Goal: Find specific page/section: Find specific page/section

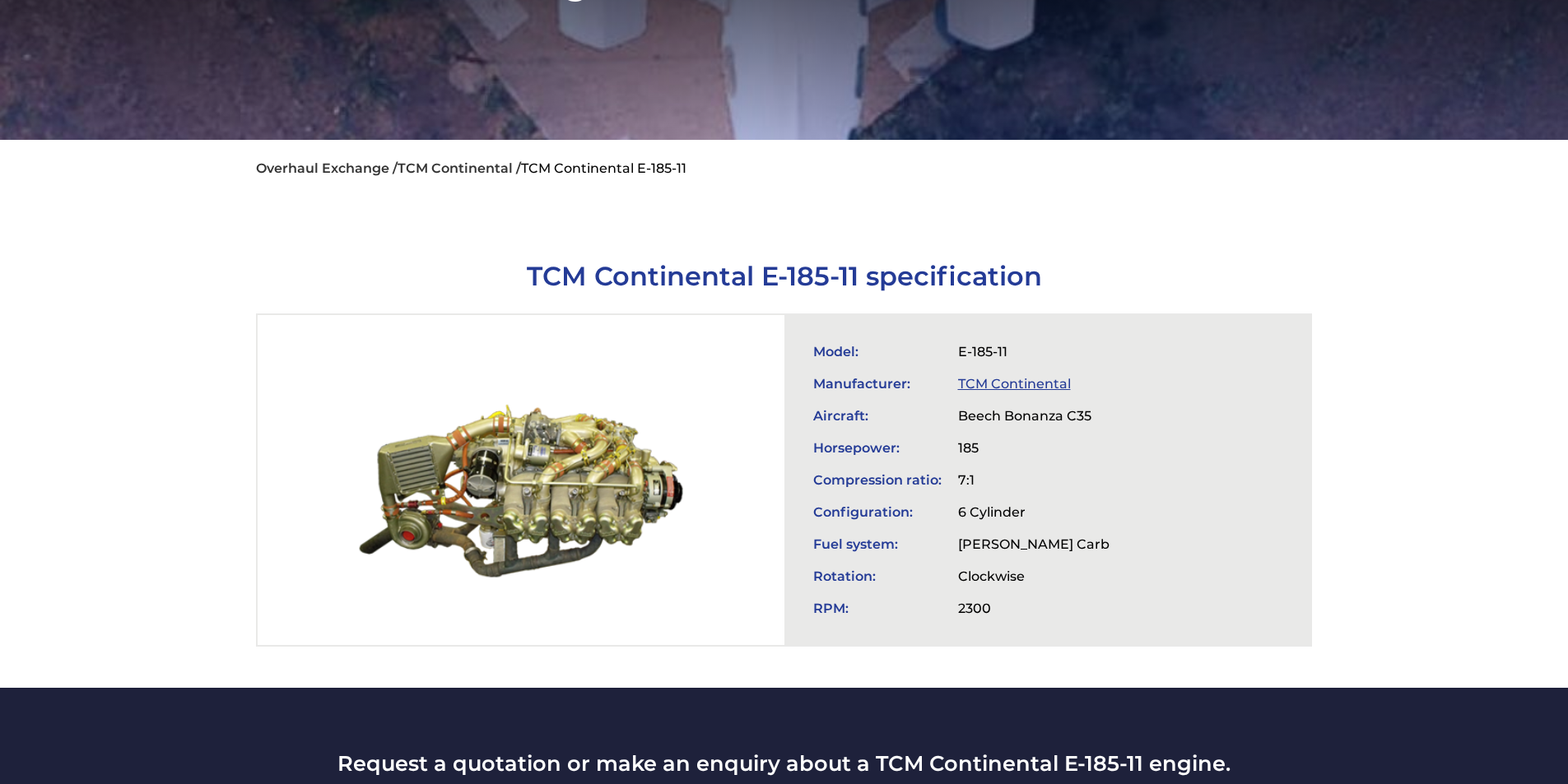
scroll to position [246, 0]
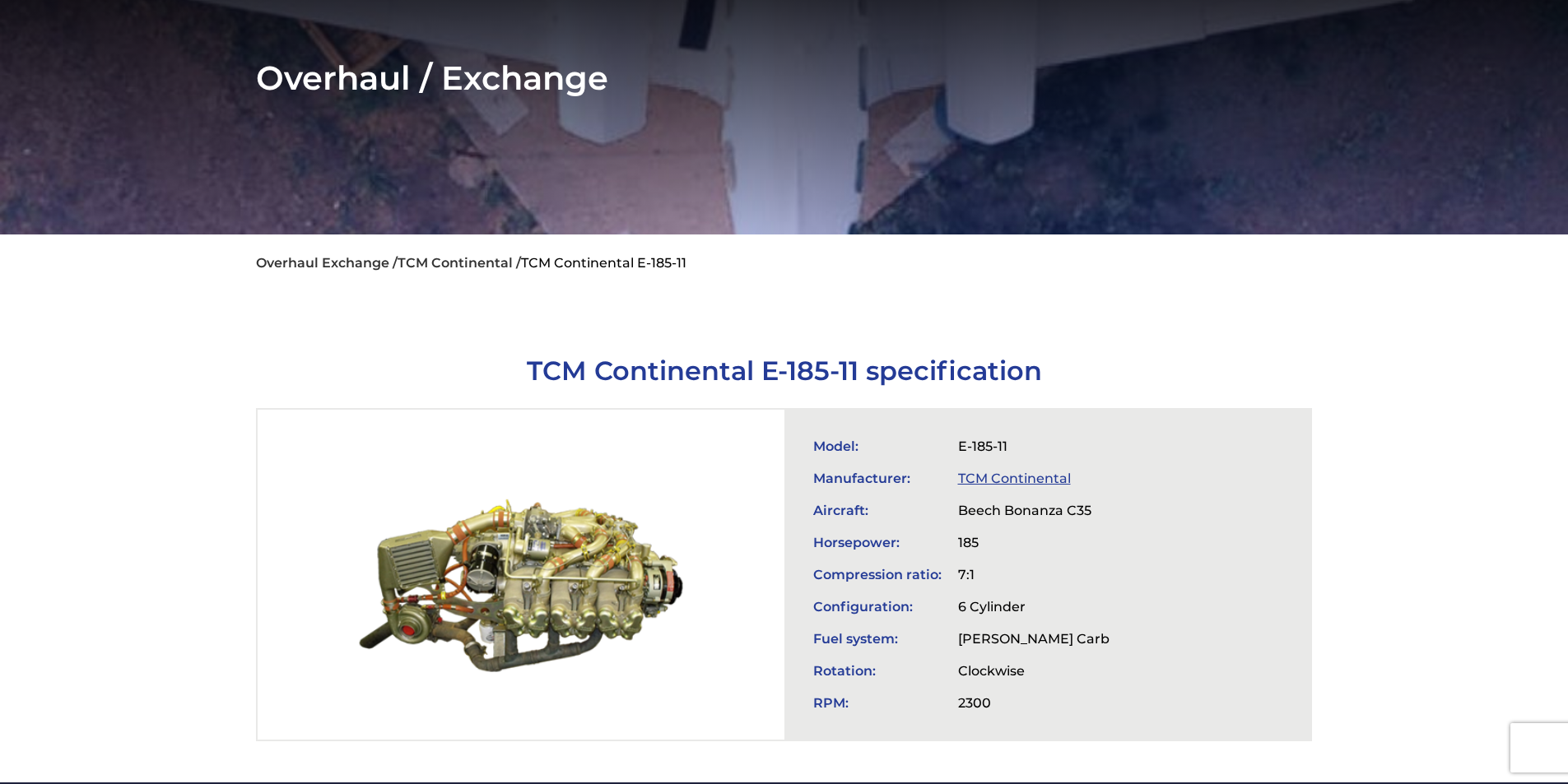
click at [289, 263] on link "Overhaul Exchange /" at bounding box center [327, 263] width 142 height 15
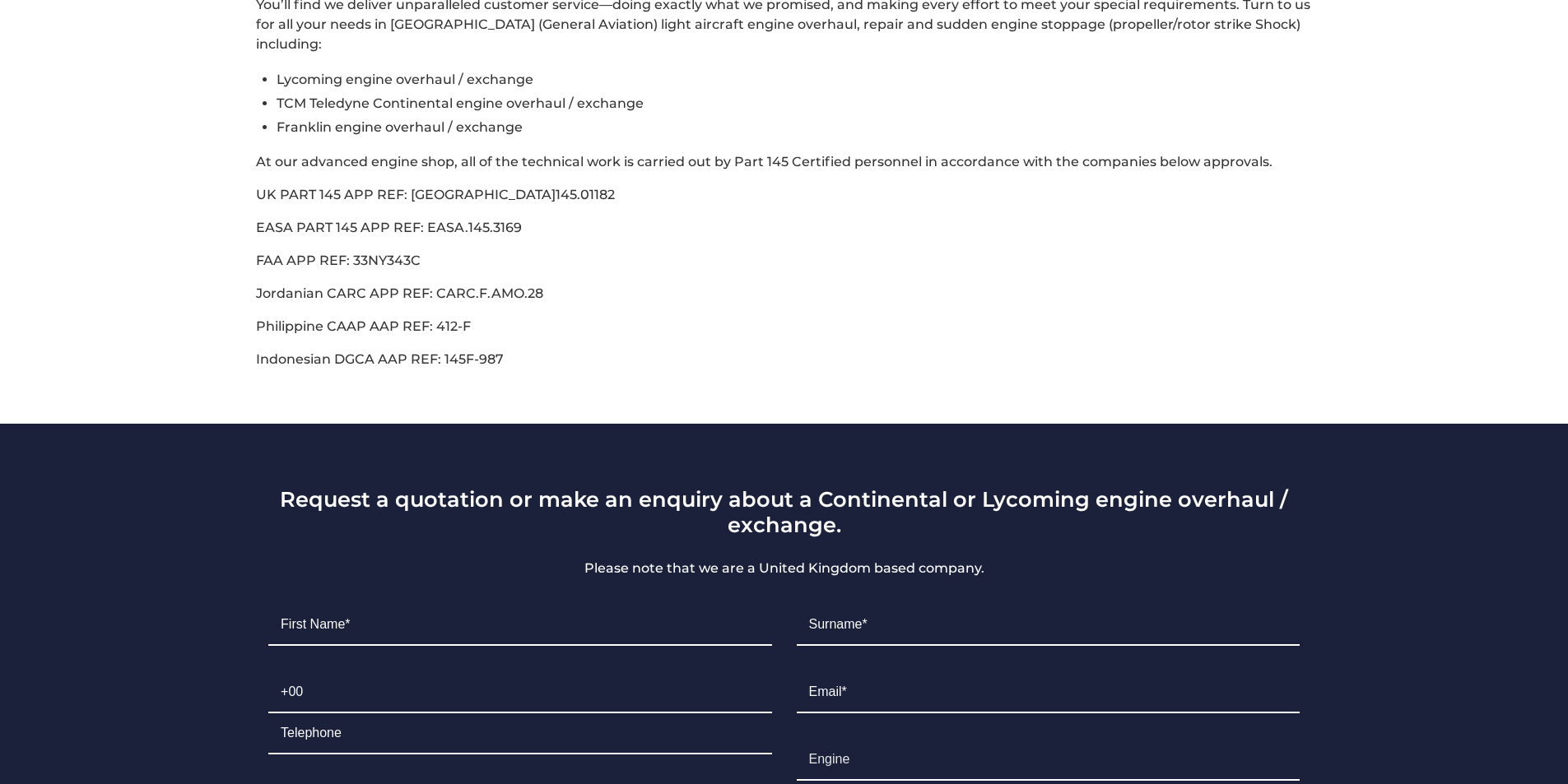
scroll to position [411, 0]
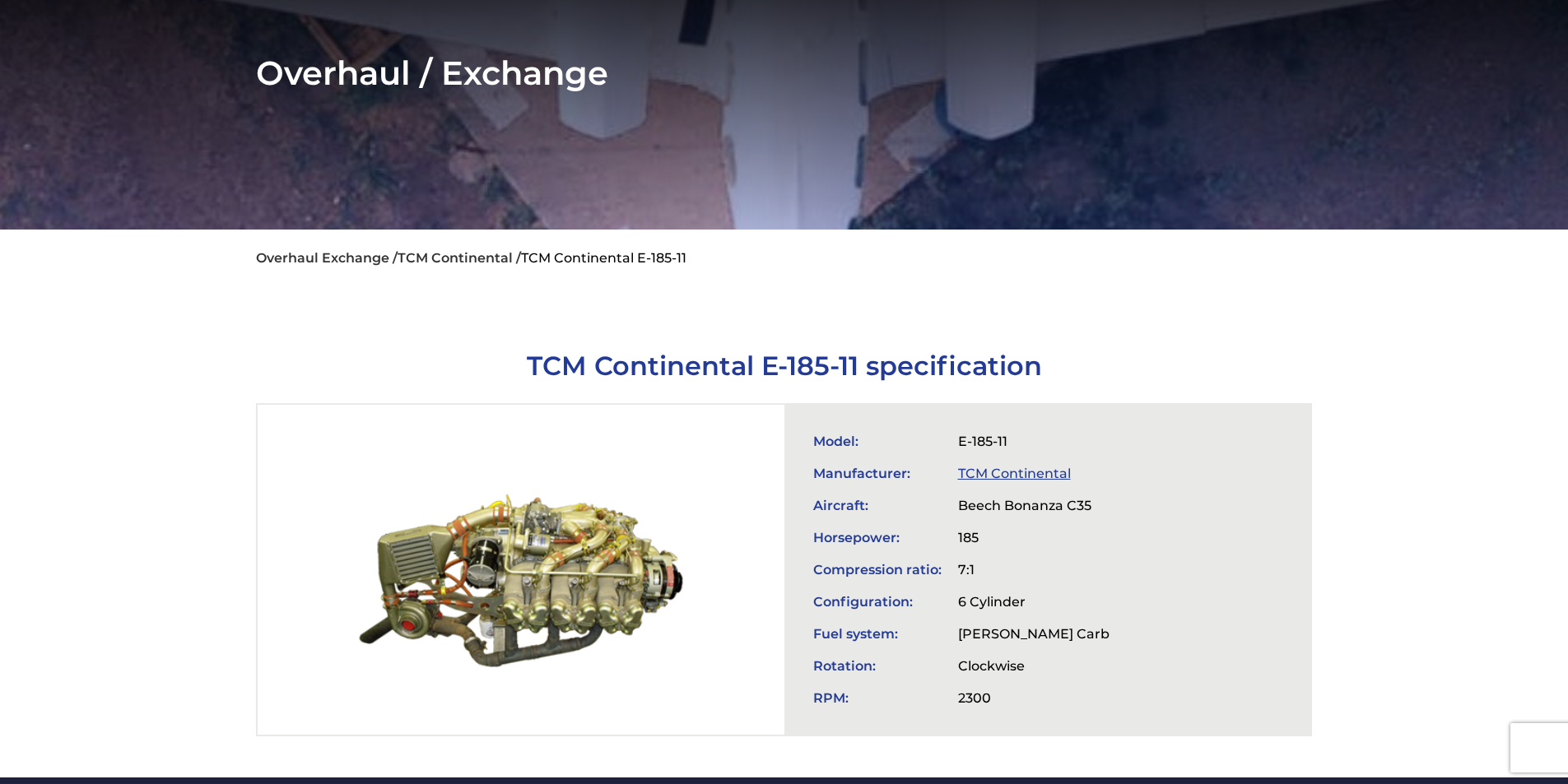
scroll to position [411, 0]
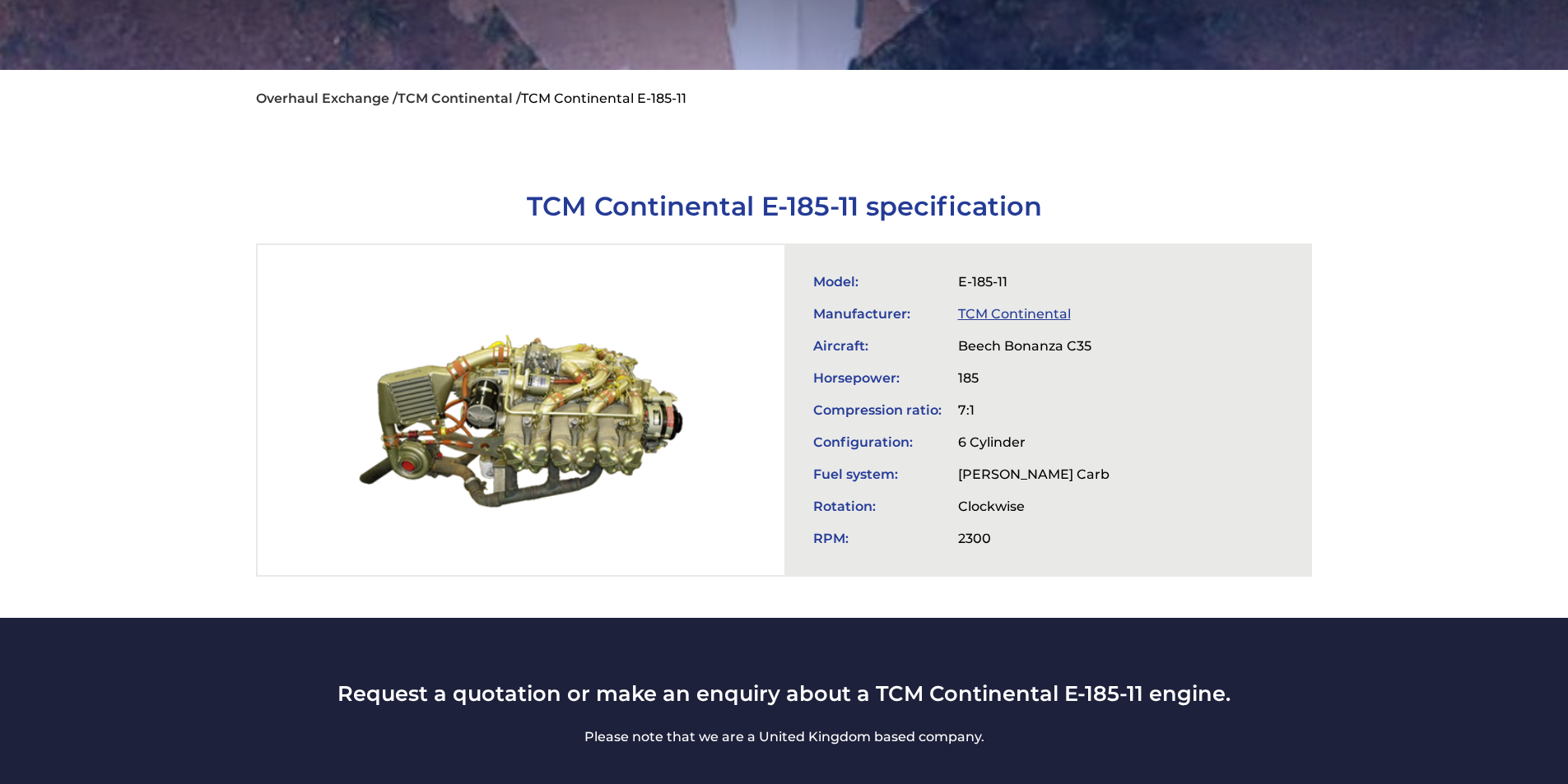
click at [1001, 307] on link "TCM Continental" at bounding box center [1015, 314] width 113 height 15
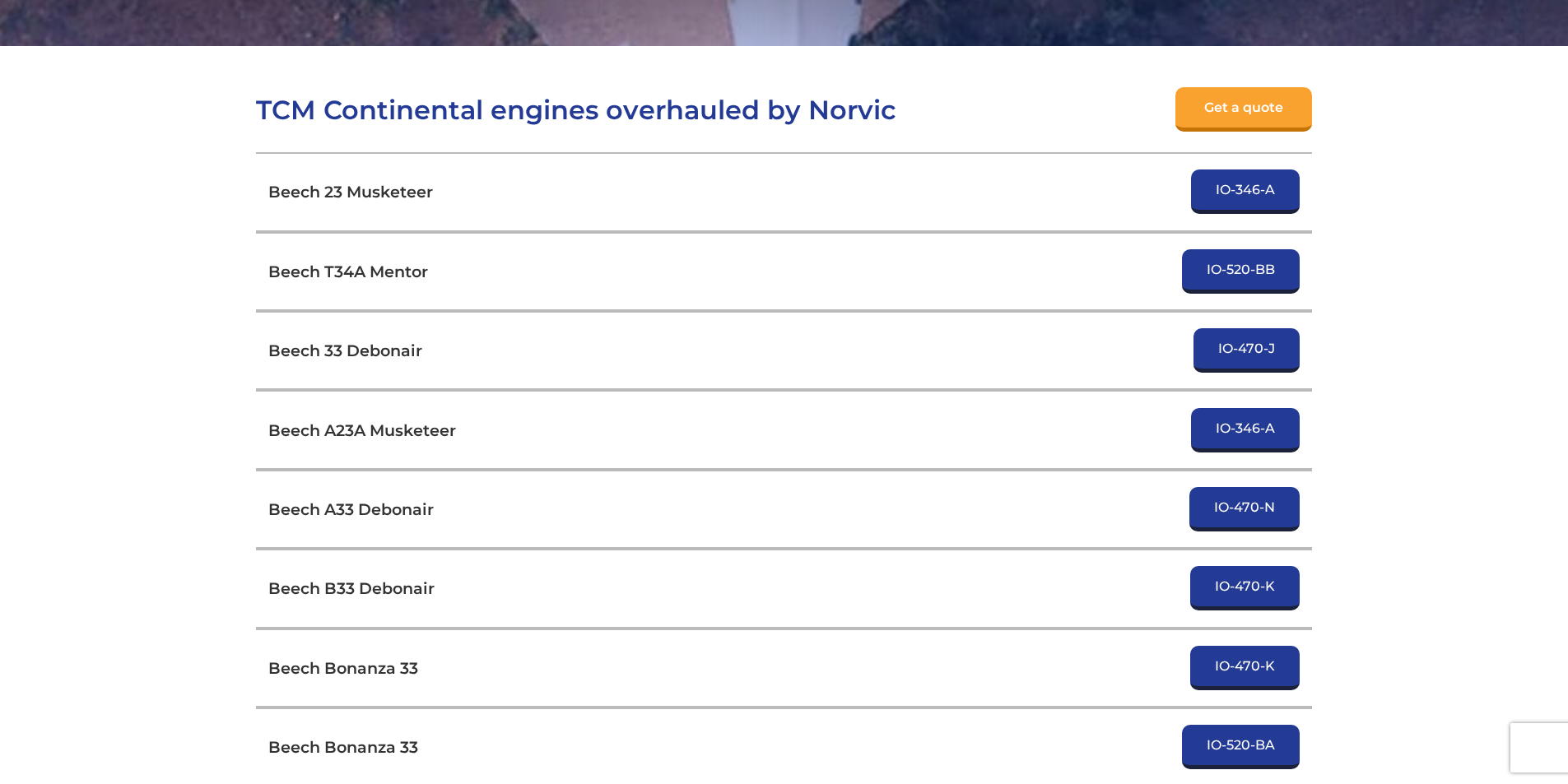
scroll to position [411, 0]
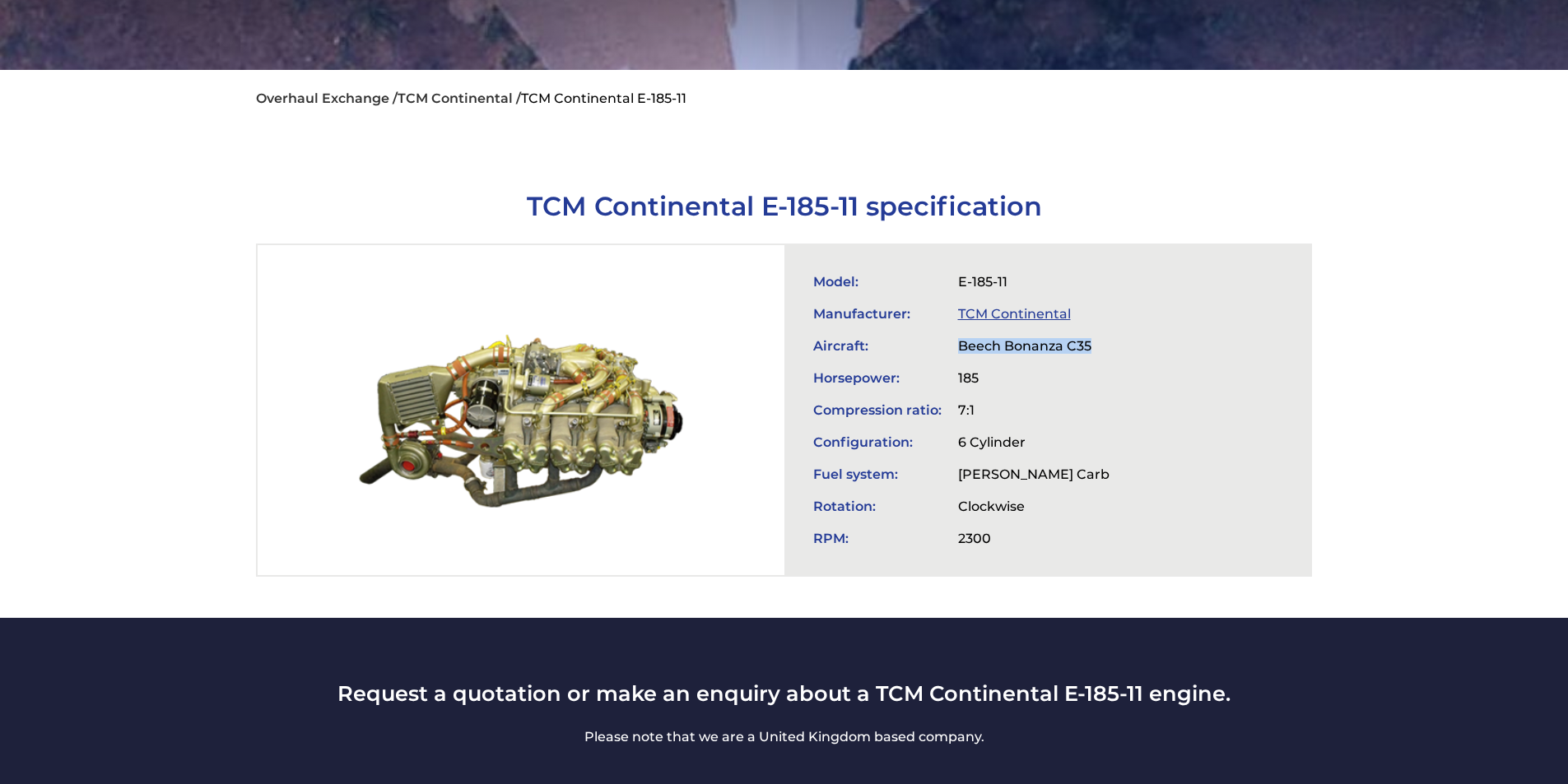
drag, startPoint x: 955, startPoint y: 343, endPoint x: 1103, endPoint y: 347, distance: 148.1
click at [1103, 347] on td "Beech Bonanza C35" at bounding box center [1034, 346] width 168 height 32
click at [1034, 342] on td "Beech Bonanza C35" at bounding box center [1034, 346] width 168 height 32
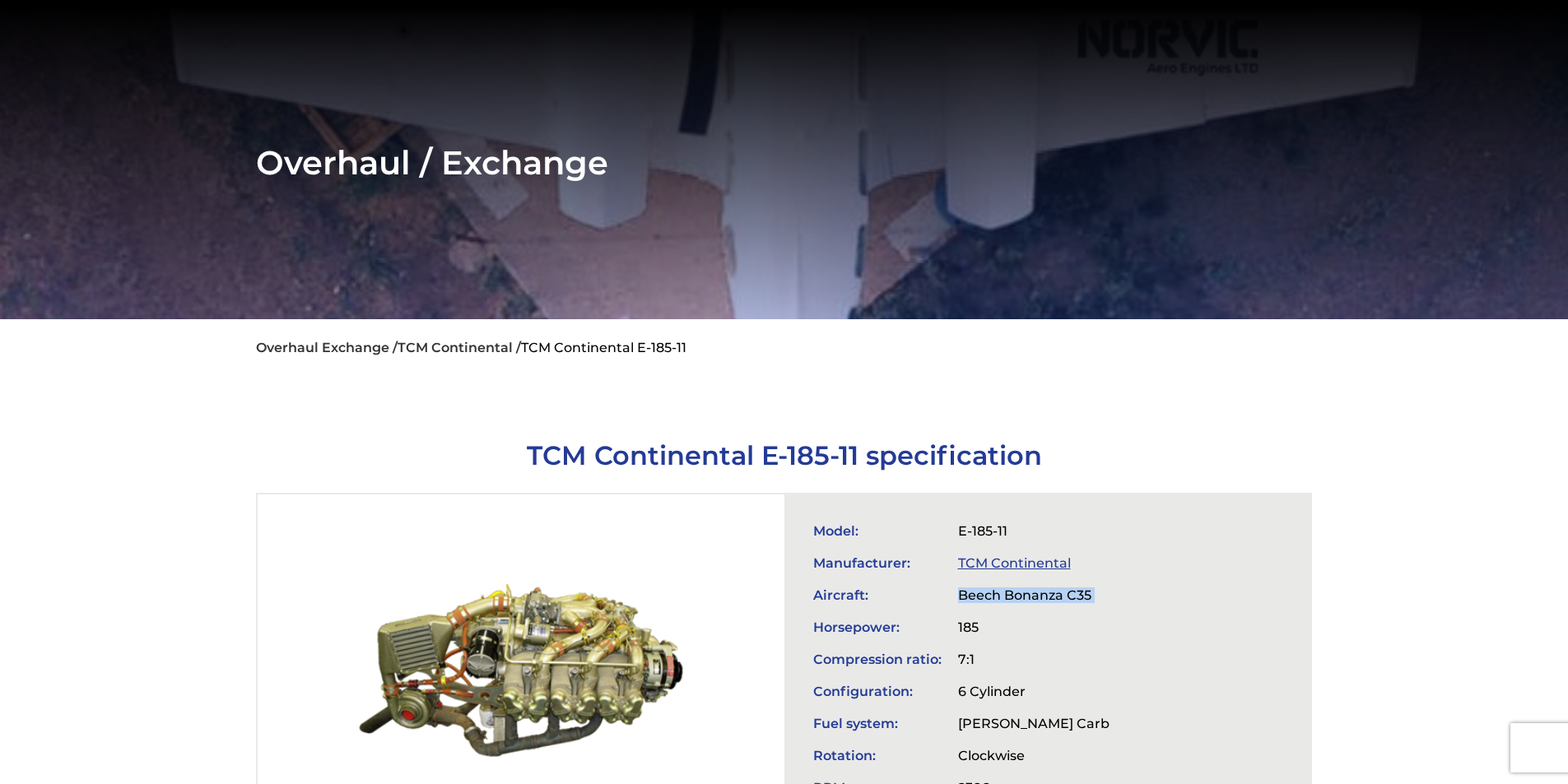
scroll to position [329, 0]
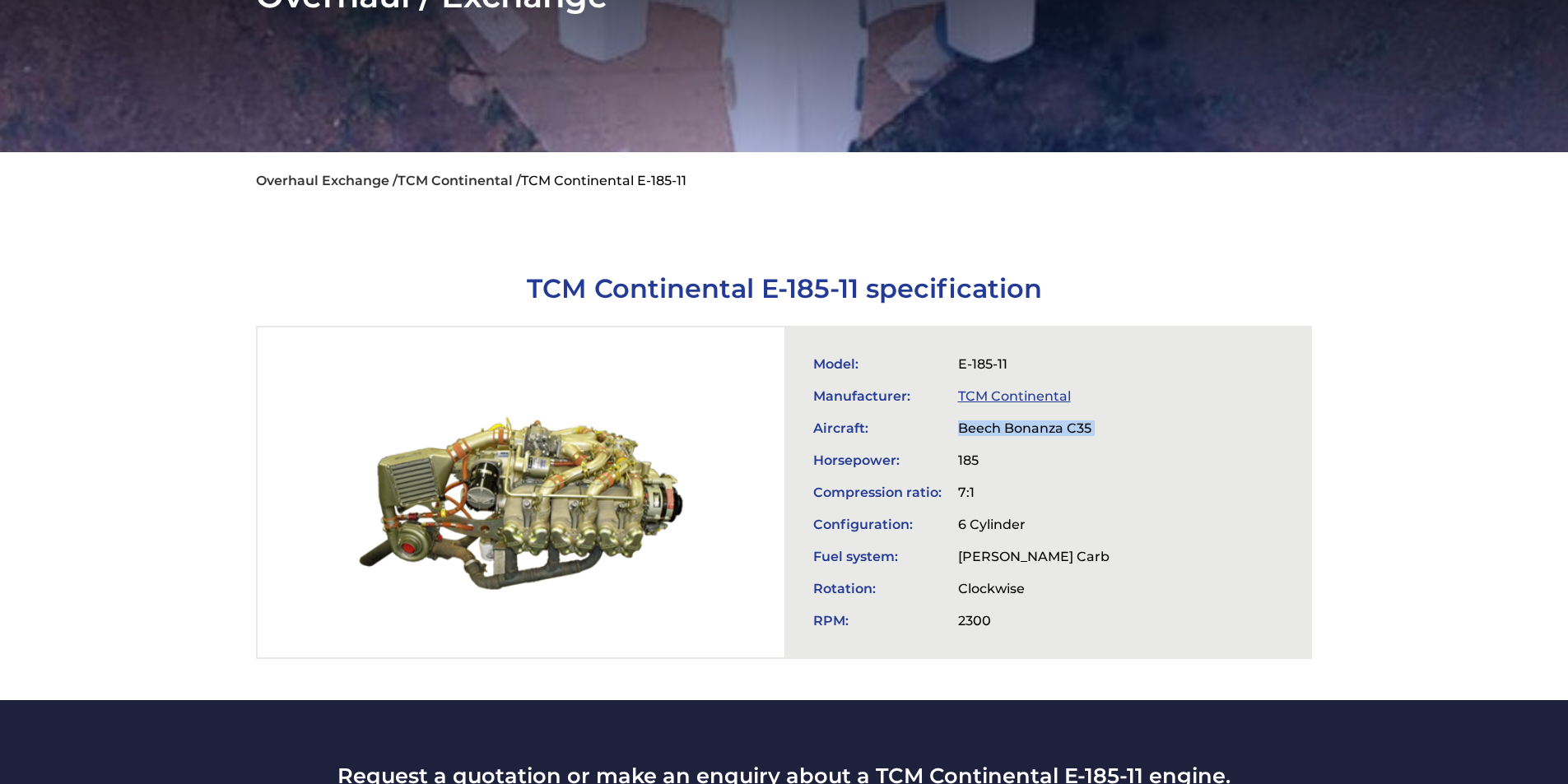
click at [1035, 395] on link "TCM Continental" at bounding box center [1015, 395] width 113 height 15
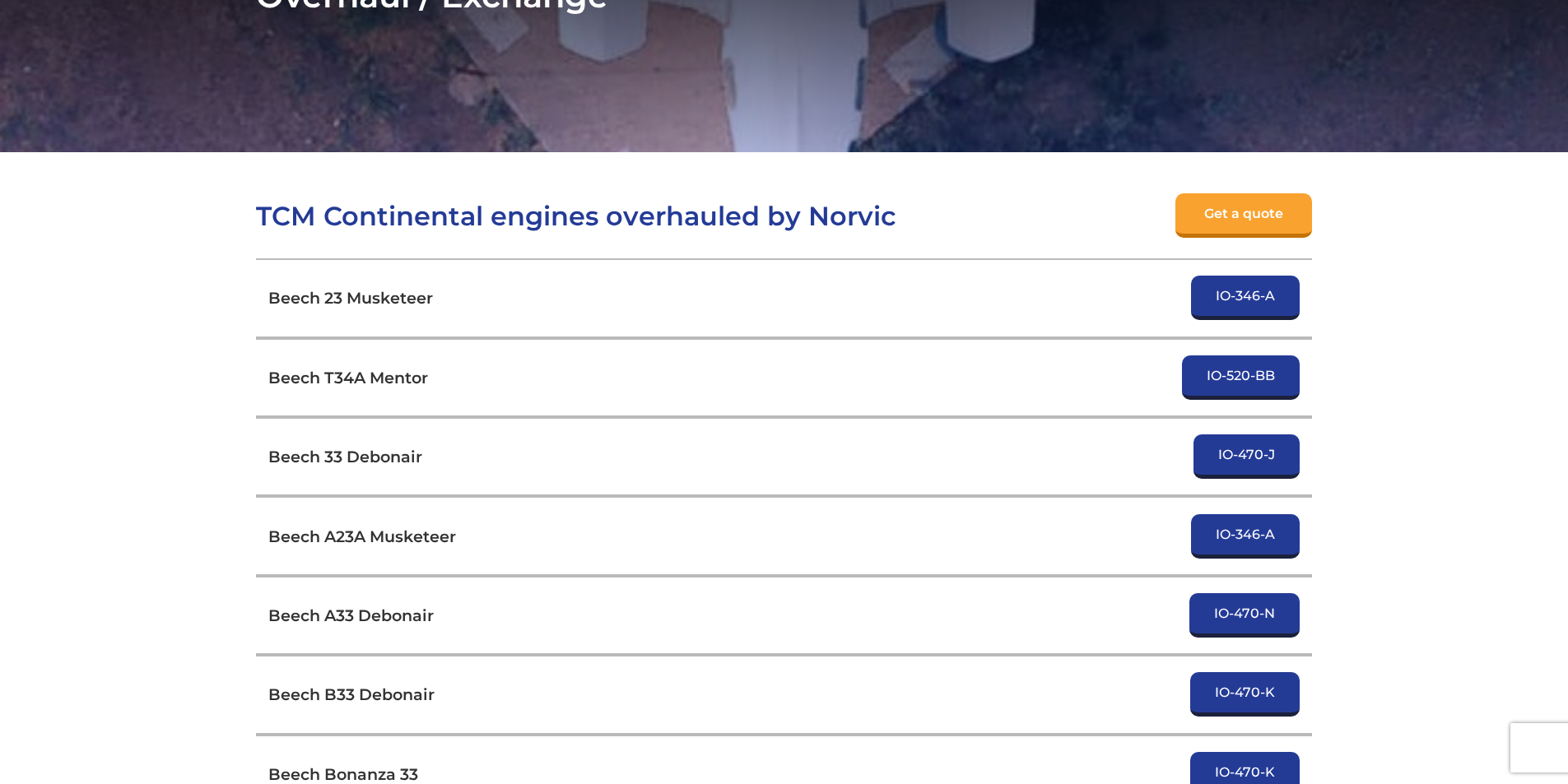
scroll to position [1425, 0]
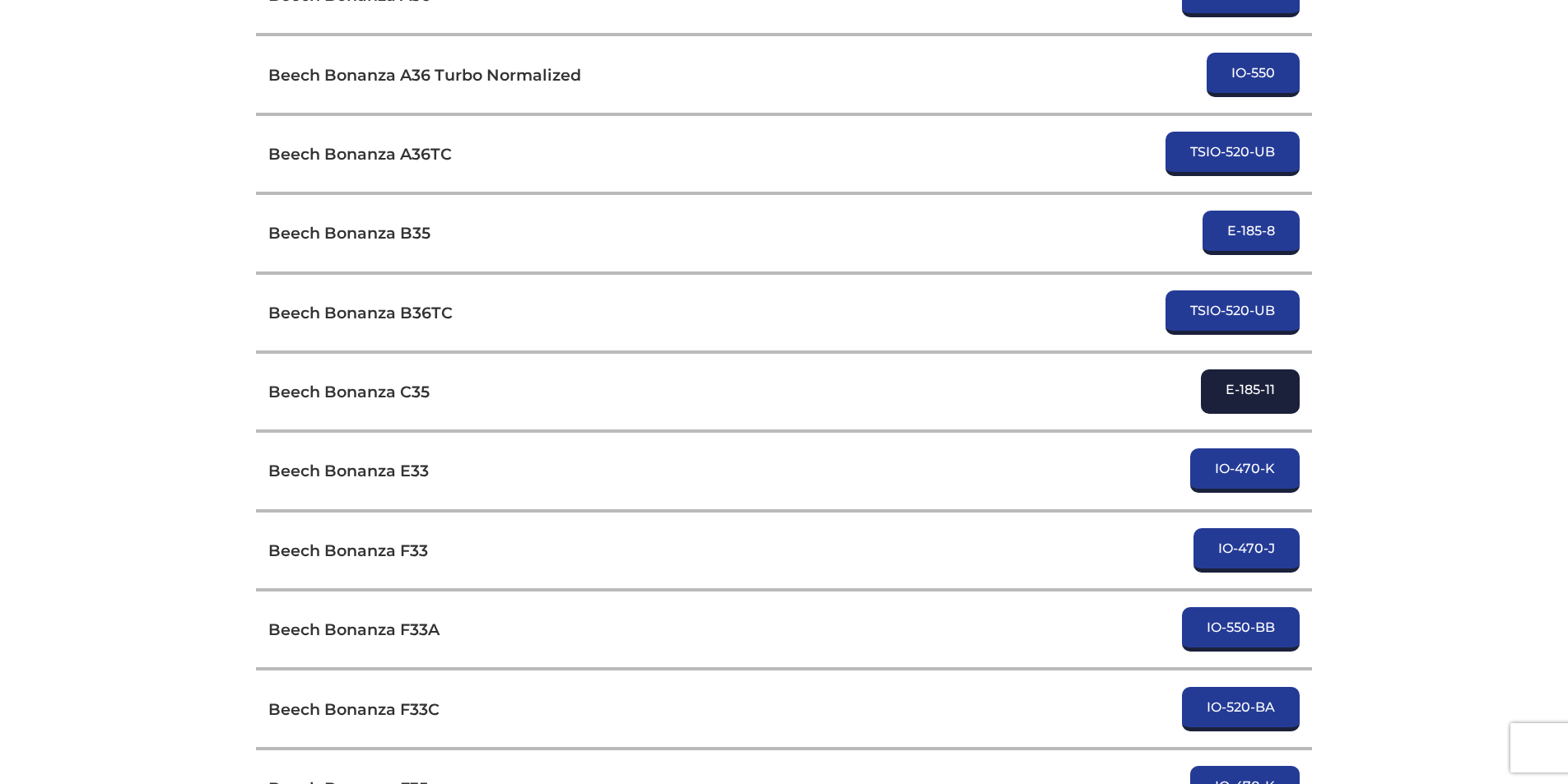
click at [1260, 389] on link "E-185-11" at bounding box center [1251, 392] width 99 height 45
